Goal: Task Accomplishment & Management: Manage account settings

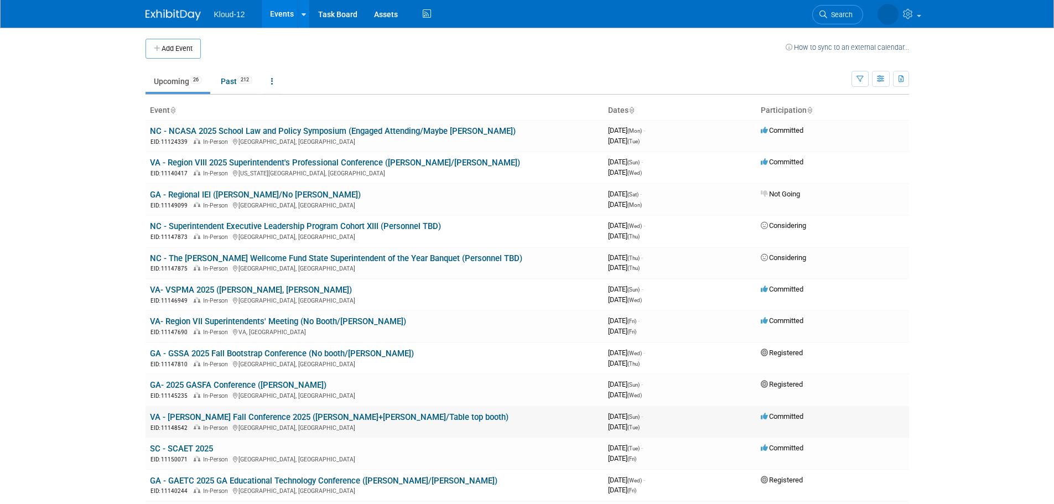
click at [242, 416] on link "VA - [PERSON_NAME] Fall Conference 2025 ([PERSON_NAME]+[PERSON_NAME]/Table top …" at bounding box center [329, 417] width 359 height 10
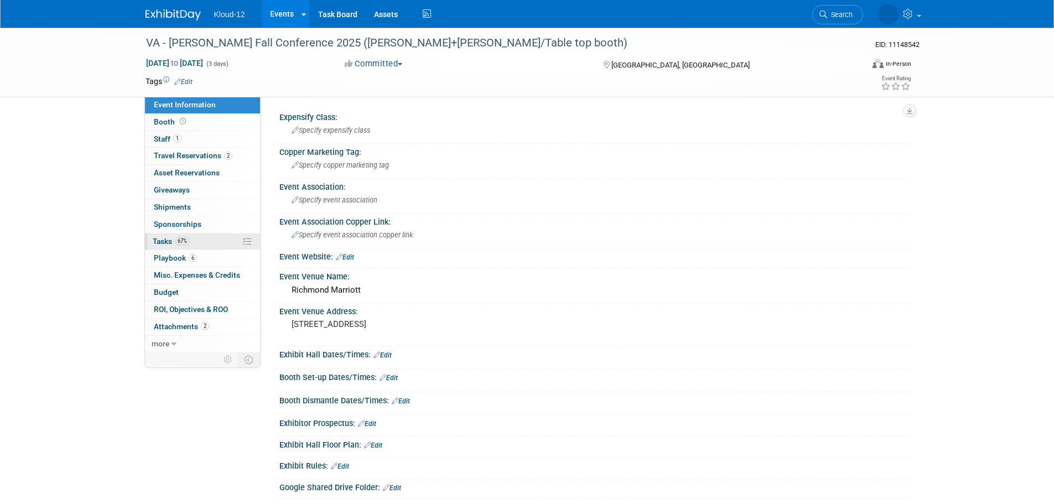
click at [156, 241] on span "Tasks 67%" at bounding box center [171, 241] width 37 height 9
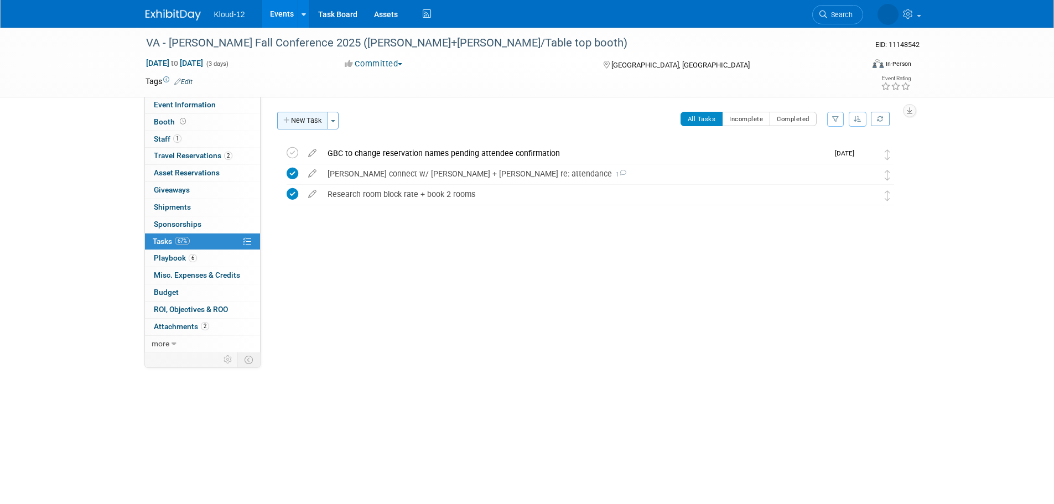
click at [287, 119] on icon "button" at bounding box center [287, 120] width 8 height 7
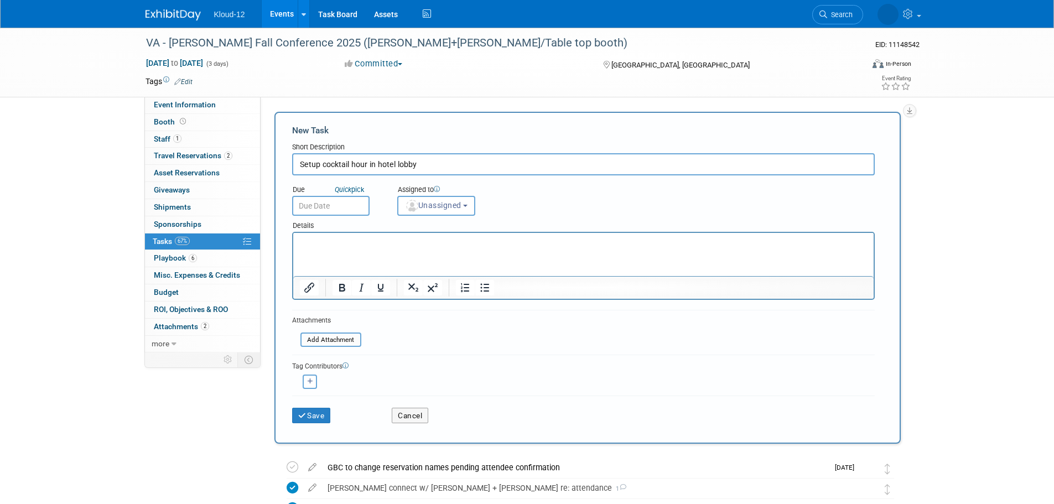
type input "Setup cocktail hour in hotel lobby"
click at [346, 211] on input "text" at bounding box center [330, 206] width 77 height 20
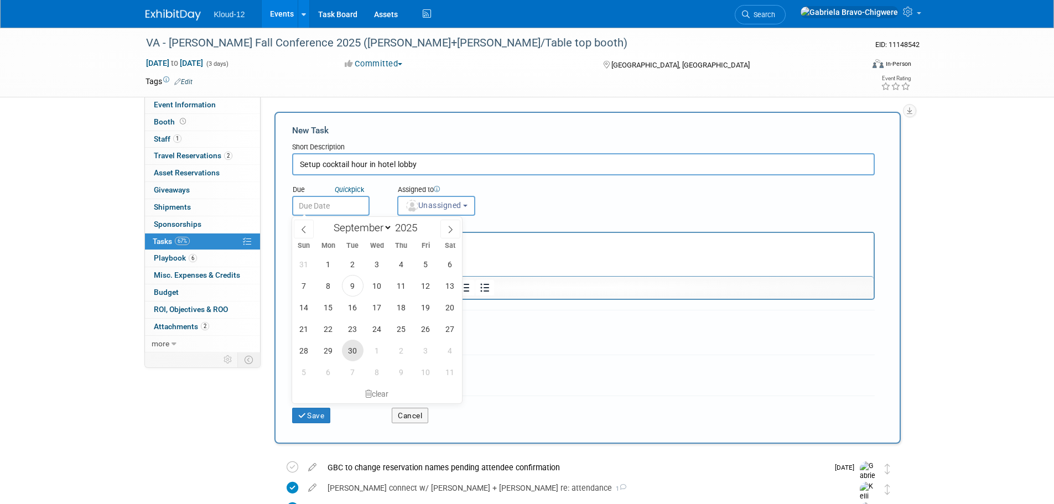
click at [355, 348] on span "30" at bounding box center [353, 351] width 22 height 22
type input "[DATE]"
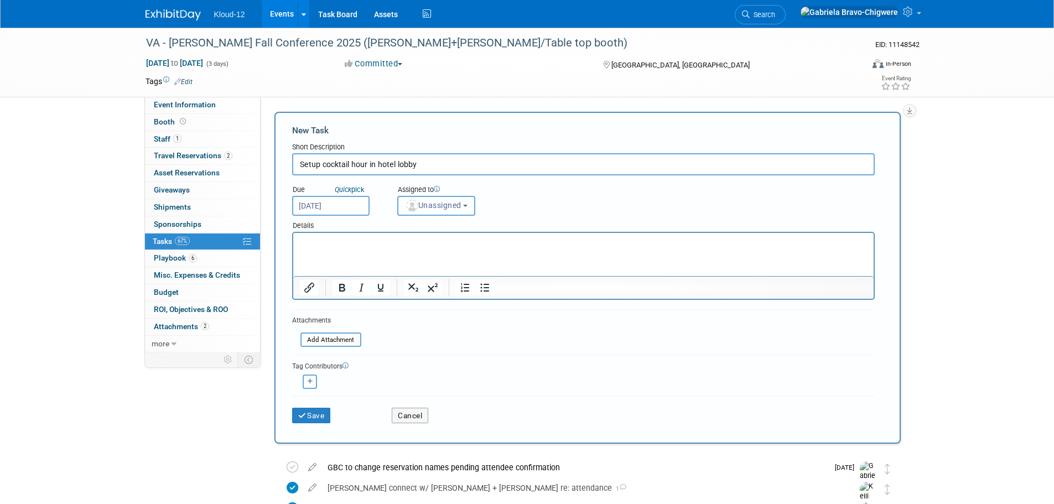
click at [421, 209] on span "Unassigned" at bounding box center [433, 205] width 56 height 9
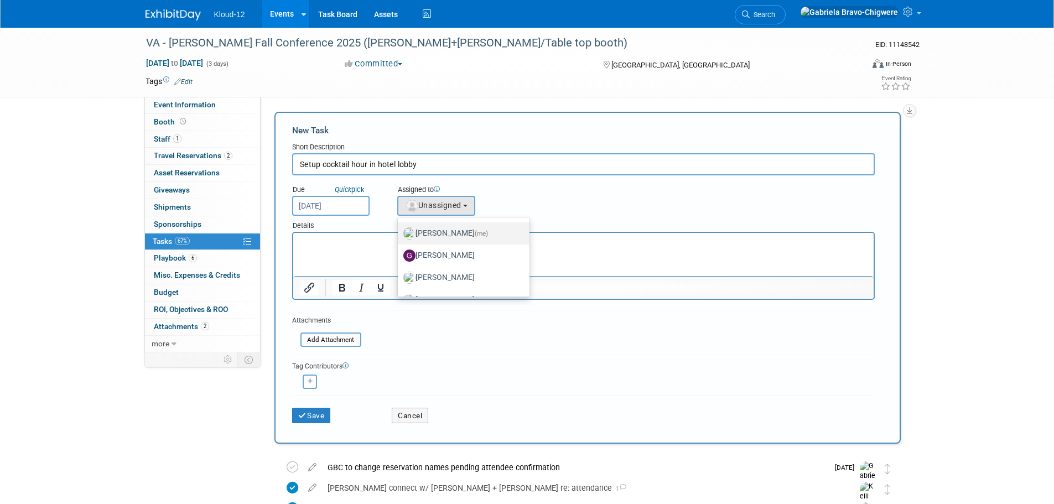
click at [419, 239] on label "[PERSON_NAME] (me)" at bounding box center [461, 234] width 116 height 18
click at [400, 236] on input "[PERSON_NAME] (me)" at bounding box center [395, 232] width 7 height 7
select select "d8e981c9-2ce1-439f-a2cb-944ca003229d"
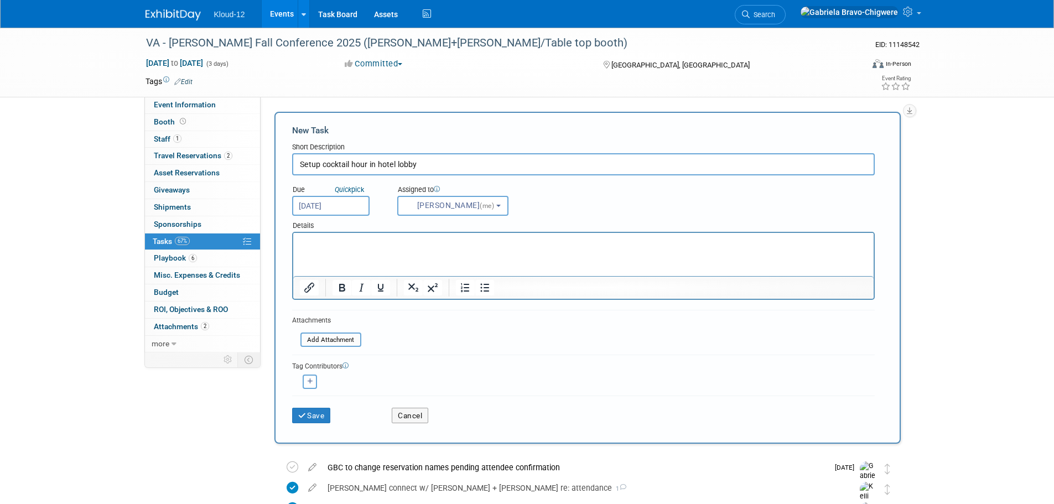
click at [375, 244] on p "Rich Text Area. Press ALT-0 for help." at bounding box center [583, 242] width 568 height 11
click at [307, 419] on icon "submit" at bounding box center [302, 416] width 9 height 8
